Goal: Information Seeking & Learning: Learn about a topic

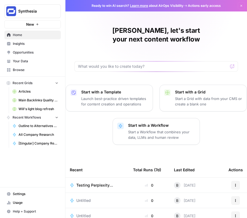
click at [28, 42] on span "Insights" at bounding box center [36, 43] width 46 height 5
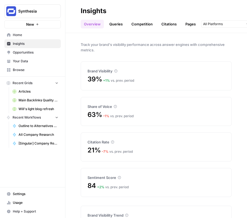
click at [128, 76] on div "39% + 1 % vs. prev. period" at bounding box center [157, 79] width 138 height 9
click at [107, 68] on div "Brand Visibility" at bounding box center [157, 68] width 138 height 12
click at [117, 72] on icon at bounding box center [115, 70] width 3 height 3
click at [117, 69] on div "Brand Visibility" at bounding box center [157, 70] width 138 height 5
click at [117, 71] on icon at bounding box center [115, 70] width 3 height 3
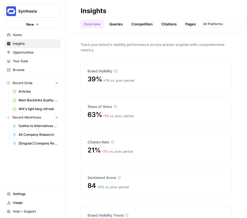
click at [113, 29] on header "Insights Overview Queries Competition Citations Pages Category Related [DATE] -…" at bounding box center [156, 16] width 182 height 33
click at [114, 23] on link "Queries" at bounding box center [116, 24] width 20 height 9
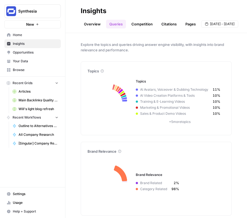
click at [139, 25] on link "Competition" at bounding box center [142, 24] width 28 height 9
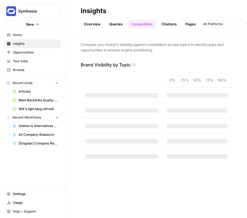
click at [118, 23] on link "Queries" at bounding box center [116, 24] width 20 height 9
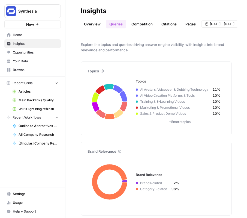
click at [87, 20] on link "Overview" at bounding box center [92, 24] width 23 height 9
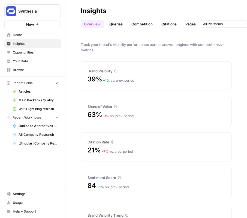
click at [117, 26] on link "Queries" at bounding box center [116, 24] width 20 height 9
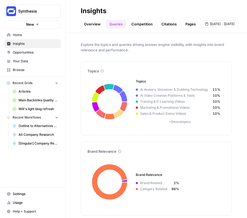
click at [146, 23] on link "Competition" at bounding box center [142, 24] width 28 height 9
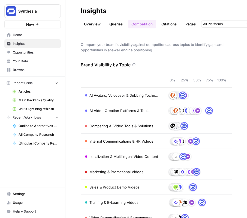
click at [169, 24] on link "Citations" at bounding box center [169, 24] width 22 height 9
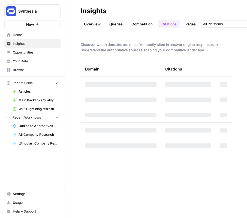
click at [144, 21] on link "Competition" at bounding box center [142, 24] width 28 height 9
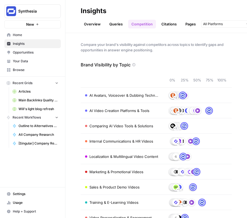
click at [172, 24] on link "Citations" at bounding box center [169, 24] width 22 height 9
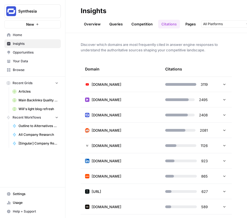
click at [142, 105] on td "[DOMAIN_NAME]" at bounding box center [121, 99] width 80 height 15
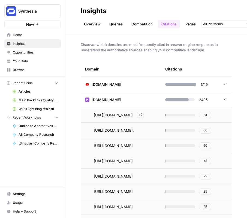
click at [138, 103] on td "[DOMAIN_NAME]" at bounding box center [121, 99] width 80 height 15
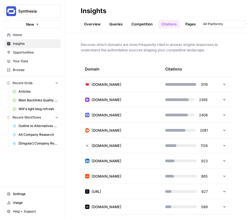
click at [137, 119] on td "[DOMAIN_NAME]" at bounding box center [121, 114] width 80 height 15
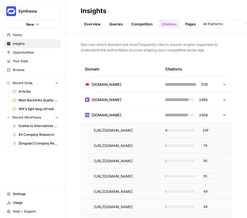
click at [146, 111] on td "[DOMAIN_NAME]" at bounding box center [121, 114] width 80 height 15
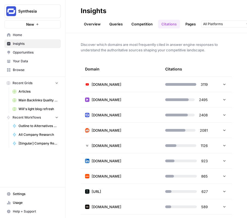
click at [136, 96] on td "[DOMAIN_NAME]" at bounding box center [121, 99] width 80 height 15
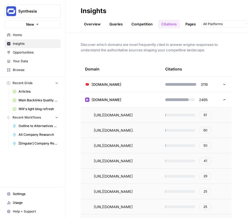
click at [136, 96] on td "[DOMAIN_NAME]" at bounding box center [121, 99] width 80 height 15
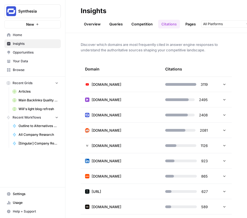
click at [193, 20] on link "Pages" at bounding box center [190, 24] width 17 height 9
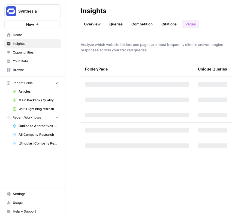
click at [163, 23] on link "Citations" at bounding box center [169, 24] width 22 height 9
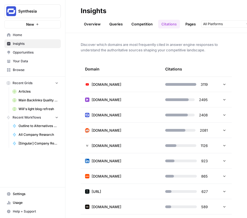
click at [144, 23] on link "Competition" at bounding box center [142, 24] width 28 height 9
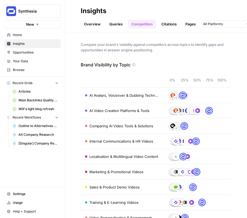
click at [136, 10] on h2 "Insights" at bounding box center [156, 11] width 151 height 9
click at [149, 10] on h2 "Insights" at bounding box center [156, 11] width 151 height 9
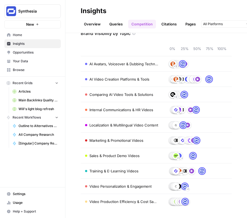
click at [164, 23] on link "Citations" at bounding box center [169, 24] width 22 height 9
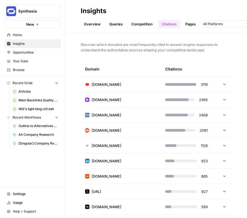
click at [97, 23] on link "Overview" at bounding box center [92, 24] width 23 height 9
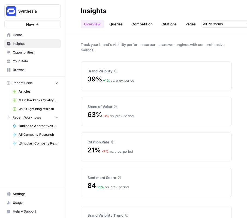
click at [164, 22] on link "Citations" at bounding box center [169, 24] width 22 height 9
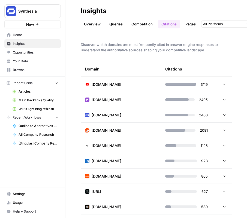
click at [228, 88] on td at bounding box center [224, 84] width 16 height 15
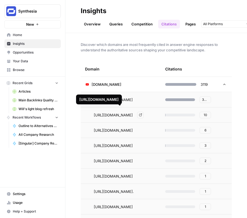
click at [144, 115] on link "Go to page" at bounding box center [140, 115] width 7 height 7
click at [223, 83] on icon at bounding box center [225, 84] width 4 height 4
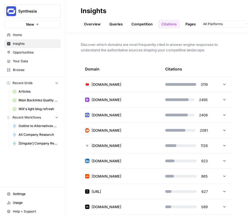
click at [192, 8] on h2 "Insights" at bounding box center [156, 11] width 151 height 9
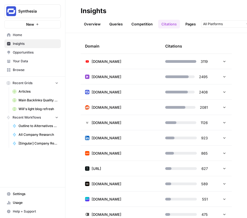
scroll to position [28, 0]
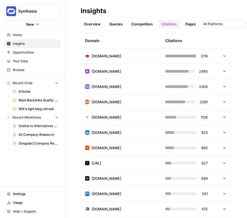
click at [223, 56] on icon at bounding box center [225, 56] width 4 height 4
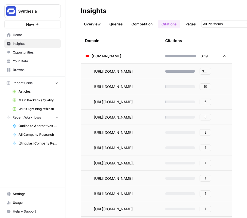
click at [223, 56] on icon at bounding box center [225, 56] width 4 height 4
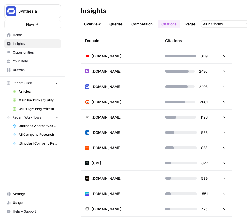
click at [142, 24] on link "Competition" at bounding box center [142, 24] width 28 height 9
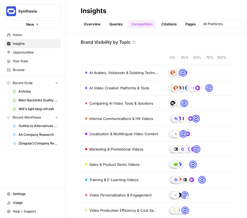
scroll to position [31, 0]
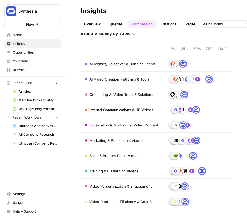
click at [166, 17] on div "Overview Queries Competition Citations Pages Category Related [DATE] - [DATE]" at bounding box center [156, 21] width 151 height 13
click at [169, 21] on link "Citations" at bounding box center [169, 24] width 22 height 9
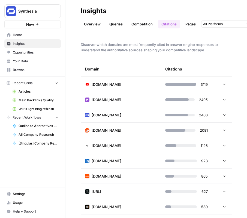
click at [192, 23] on link "Pages" at bounding box center [190, 24] width 17 height 9
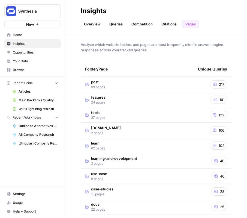
click at [96, 83] on span "post" at bounding box center [98, 81] width 14 height 5
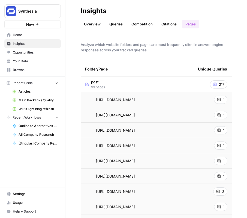
click at [141, 87] on td "post 99 pages" at bounding box center [137, 84] width 113 height 15
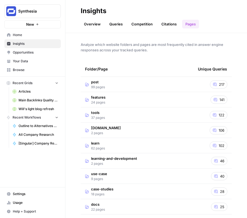
click at [135, 98] on td "features 24 pages" at bounding box center [137, 99] width 113 height 15
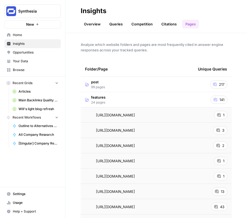
click at [135, 99] on td "features 24 pages" at bounding box center [137, 99] width 113 height 15
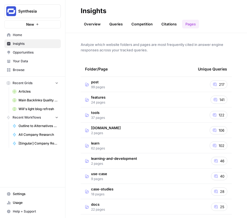
click at [113, 25] on link "Queries" at bounding box center [116, 24] width 20 height 9
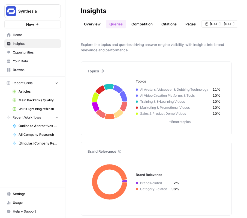
click at [141, 23] on link "Competition" at bounding box center [142, 24] width 28 height 9
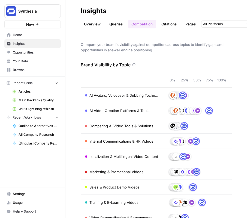
click at [167, 25] on link "Citations" at bounding box center [169, 24] width 22 height 9
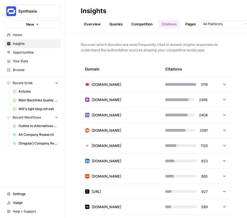
click at [147, 47] on span "Discover which domains are most frequently cited in answer engine responses to …" at bounding box center [156, 47] width 151 height 11
click at [157, 52] on span "Discover which domains are most frequently cited in answer engine responses to …" at bounding box center [156, 47] width 151 height 11
click at [152, 51] on span "Discover which domains are most frequently cited in answer engine responses to …" at bounding box center [156, 47] width 151 height 11
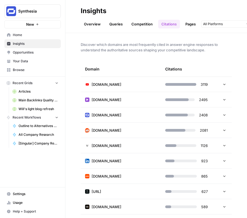
click at [152, 51] on span "Discover which domains are most frequently cited in answer engine responses to …" at bounding box center [156, 47] width 151 height 11
click at [159, 51] on span "Discover which domains are most frequently cited in answer engine responses to …" at bounding box center [156, 47] width 151 height 11
click at [223, 87] on td at bounding box center [224, 84] width 16 height 15
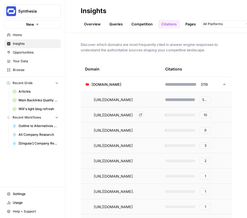
click at [142, 115] on icon "Go to page https://www.youtube.com/shorts/lchHV-E8gG8" at bounding box center [140, 115] width 3 height 3
click at [220, 25] on input "text" at bounding box center [223, 23] width 40 height 5
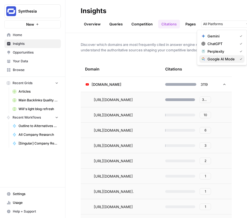
click at [222, 59] on span "Google AI Mode" at bounding box center [222, 58] width 28 height 5
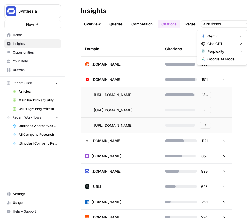
scroll to position [19, 0]
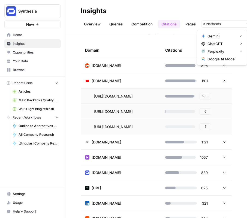
click at [223, 80] on icon at bounding box center [225, 81] width 4 height 4
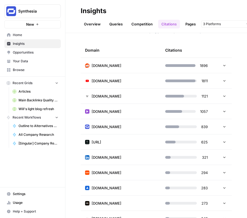
click at [223, 80] on icon at bounding box center [224, 80] width 2 height 1
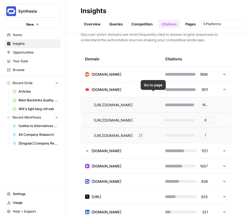
scroll to position [10, 0]
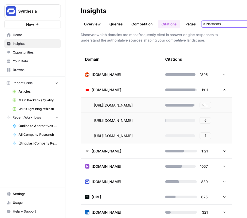
click at [216, 22] on input "text" at bounding box center [223, 23] width 40 height 5
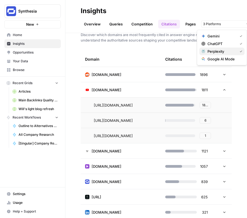
click at [222, 51] on span "Perplexity" at bounding box center [222, 51] width 28 height 5
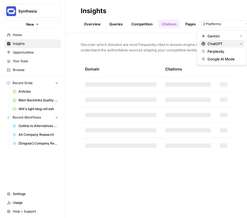
click at [222, 46] on span "ChatGPT" at bounding box center [222, 43] width 28 height 5
click at [222, 37] on span "Gemini" at bounding box center [222, 35] width 28 height 5
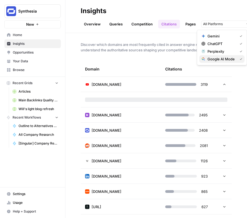
click at [222, 58] on span "Google AI Mode" at bounding box center [222, 58] width 28 height 5
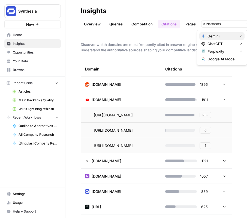
click at [219, 36] on span "Gemini" at bounding box center [222, 35] width 28 height 5
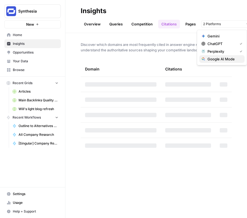
click at [221, 58] on span "Google AI Mode" at bounding box center [224, 58] width 33 height 5
click at [221, 53] on span "Perplexity" at bounding box center [222, 51] width 28 height 5
click at [221, 45] on span "ChatGPT" at bounding box center [222, 43] width 28 height 5
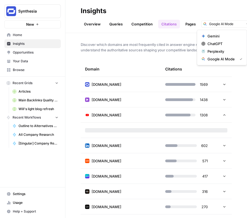
click at [201, 8] on h2 "Insights" at bounding box center [156, 11] width 151 height 9
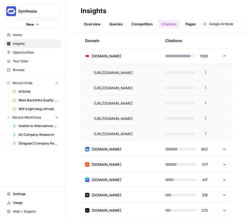
scroll to position [313, 0]
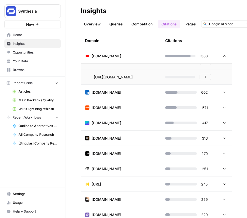
click at [141, 138] on td "[DOMAIN_NAME]" at bounding box center [121, 137] width 80 height 15
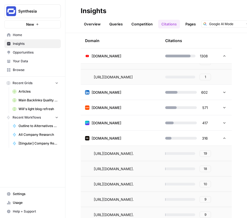
click at [141, 138] on td "[DOMAIN_NAME]" at bounding box center [121, 137] width 80 height 15
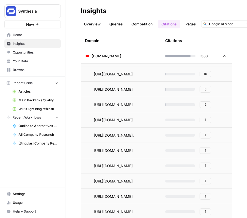
scroll to position [51, 0]
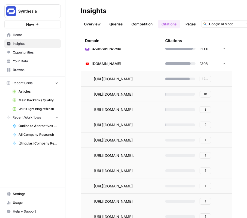
click at [205, 124] on span "2" at bounding box center [206, 124] width 2 height 5
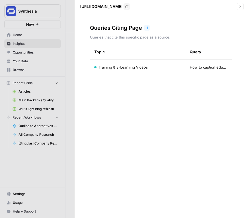
click at [204, 66] on span "How to caption educational videos with AI-generated transcripts?" at bounding box center [209, 66] width 38 height 5
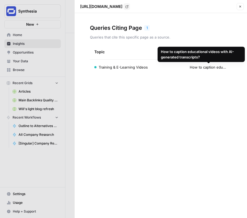
click at [204, 66] on span "How to caption educational videos with AI-generated transcripts?" at bounding box center [209, 66] width 38 height 5
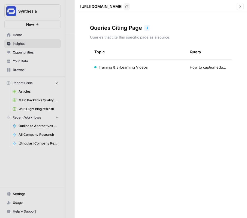
click at [204, 66] on span "How to caption educational videos with AI-generated transcripts?" at bounding box center [209, 66] width 38 height 5
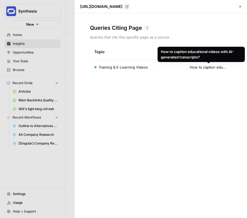
click at [198, 49] on div "How to caption educational videos with AI-generated transcripts?" at bounding box center [201, 54] width 81 height 11
copy div "How to caption educational videos with AI-generated transcripts?"
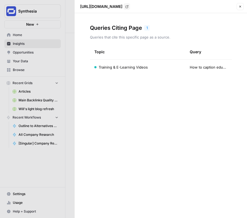
click at [23, 195] on div at bounding box center [123, 109] width 247 height 218
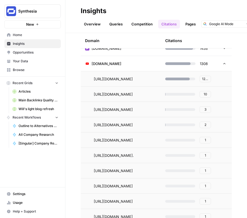
click at [25, 192] on span "Settings" at bounding box center [36, 193] width 46 height 5
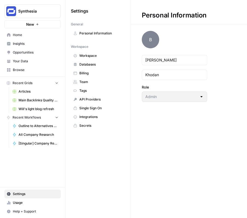
click at [93, 116] on span "Integrations" at bounding box center [100, 116] width 43 height 5
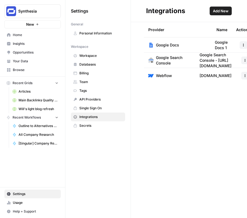
scroll to position [0, 7]
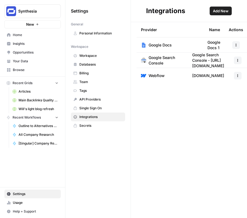
click at [221, 12] on span "Add New" at bounding box center [221, 10] width 16 height 5
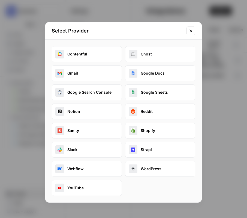
click at [190, 31] on icon "Close modal" at bounding box center [191, 31] width 4 height 4
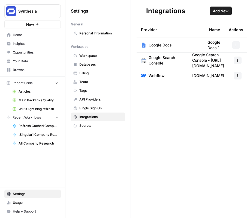
click at [174, 130] on div "Provider Name Actions Google Docs Google Docs 1 Google Search Console Google Se…" at bounding box center [189, 120] width 116 height 196
click at [216, 14] on button "Add New" at bounding box center [221, 11] width 22 height 9
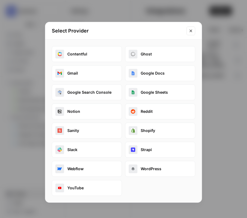
click at [190, 32] on icon "Close modal" at bounding box center [191, 31] width 4 height 4
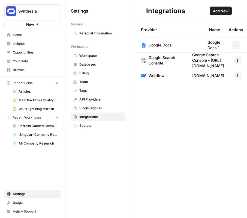
click at [94, 117] on span "Integrations" at bounding box center [100, 116] width 43 height 5
click at [226, 9] on span "Add New" at bounding box center [221, 10] width 16 height 5
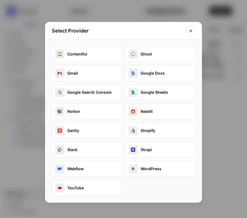
click at [191, 29] on icon "Close modal" at bounding box center [191, 31] width 4 height 4
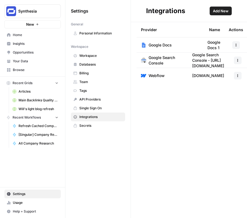
click at [132, 16] on header "Integrations Add New" at bounding box center [189, 11] width 116 height 22
click at [130, 16] on div "Settings General Personal Information Workspace Workspace Databases Billing Tea…" at bounding box center [97, 68] width 65 height 136
